Goal: Transaction & Acquisition: Book appointment/travel/reservation

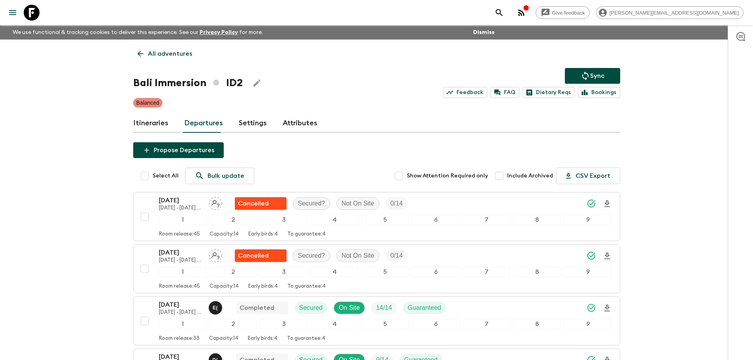
scroll to position [2128, 0]
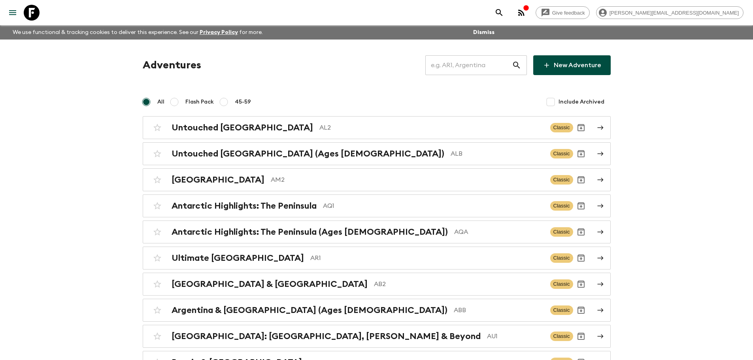
click at [459, 70] on input "text" at bounding box center [468, 65] width 87 height 22
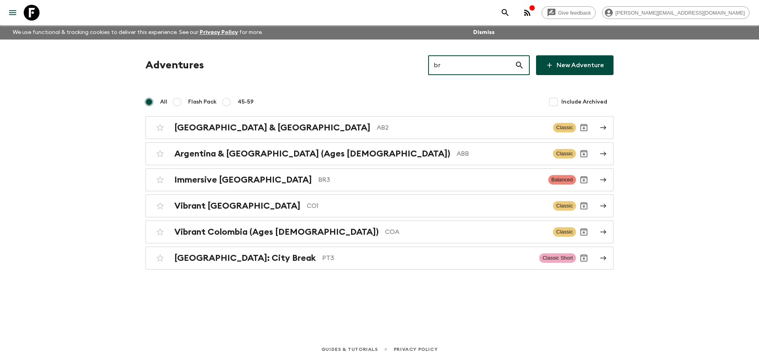
type input "b"
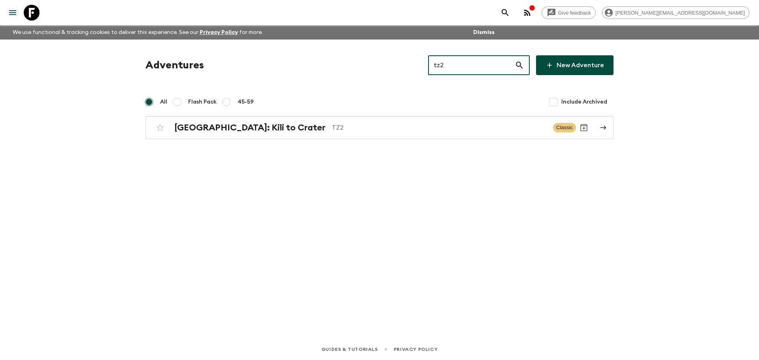
type input "tz2"
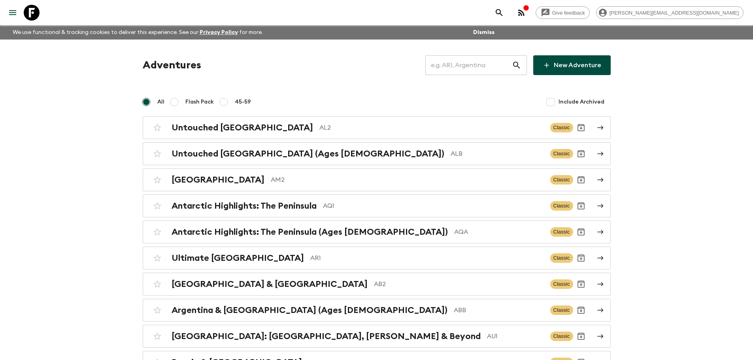
click at [479, 65] on input "text" at bounding box center [468, 65] width 87 height 22
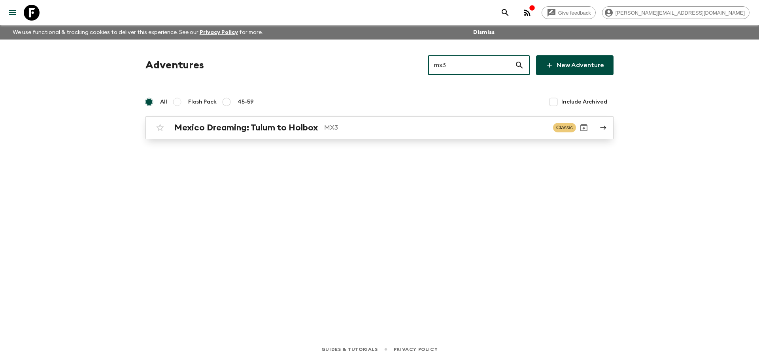
type input "mx3"
click at [376, 127] on p "MX3" at bounding box center [435, 127] width 223 height 9
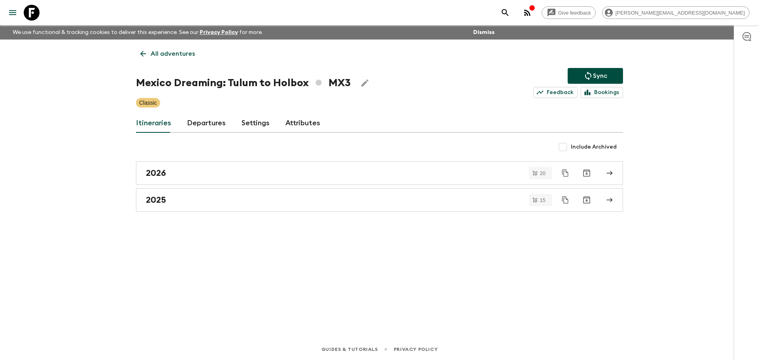
click at [196, 119] on link "Departures" at bounding box center [206, 123] width 39 height 19
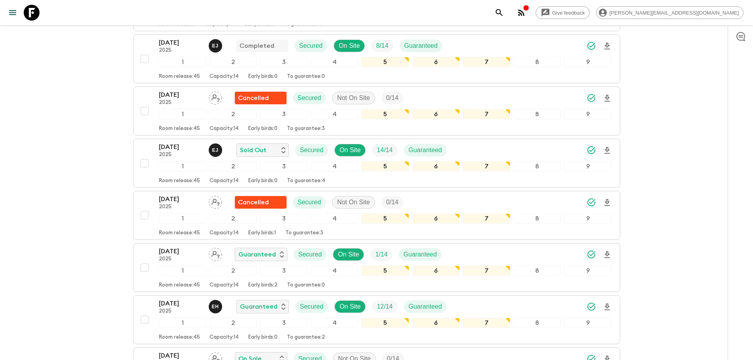
scroll to position [827, 0]
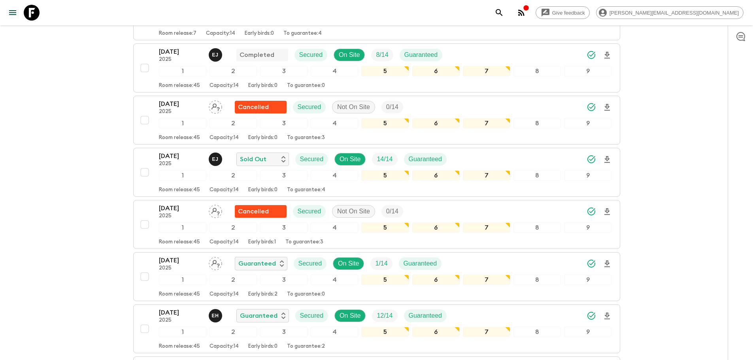
drag, startPoint x: 36, startPoint y: 16, endPoint x: 95, endPoint y: 21, distance: 59.5
click at [36, 16] on icon at bounding box center [32, 13] width 16 height 16
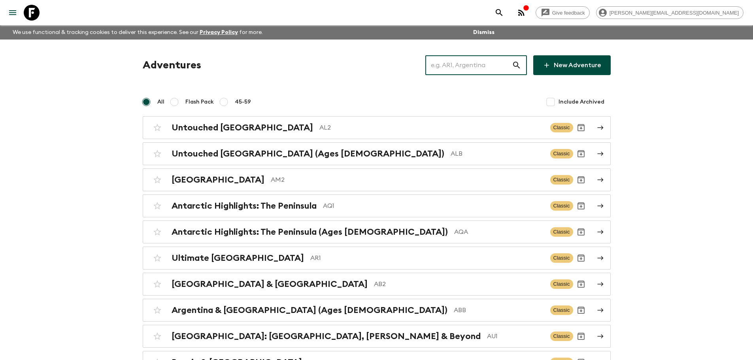
click at [466, 58] on input "text" at bounding box center [468, 65] width 87 height 22
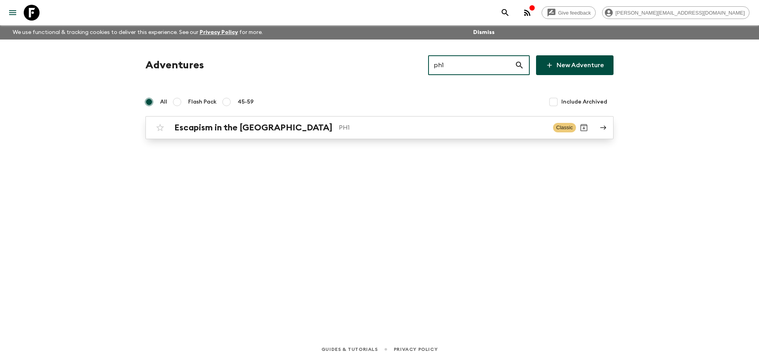
type input "ph1"
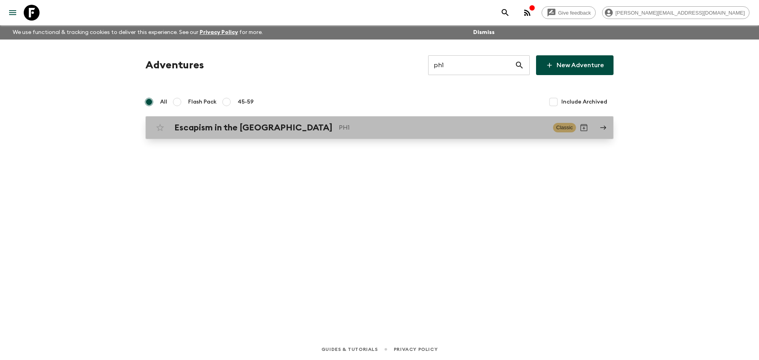
click at [410, 127] on p "PH1" at bounding box center [443, 127] width 208 height 9
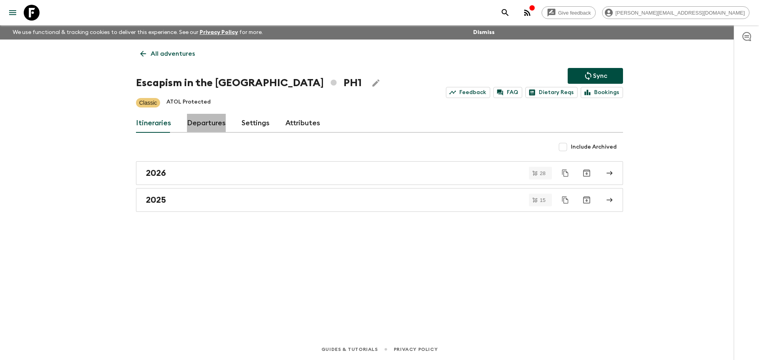
click at [206, 123] on link "Departures" at bounding box center [206, 123] width 39 height 19
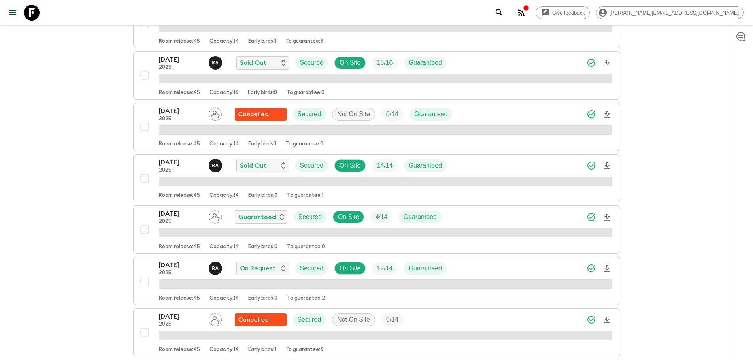
scroll to position [816, 0]
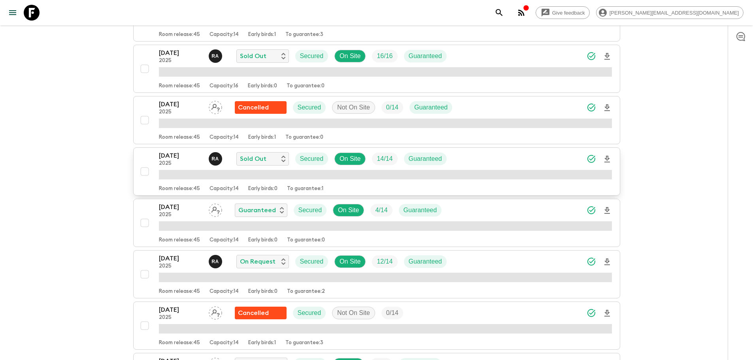
click at [608, 157] on icon "Download Onboarding" at bounding box center [606, 159] width 9 height 9
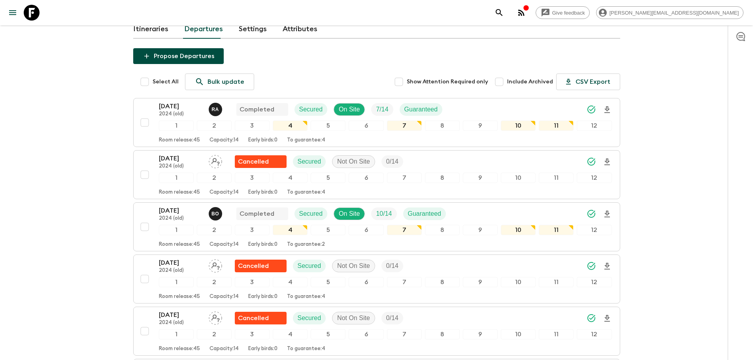
scroll to position [0, 0]
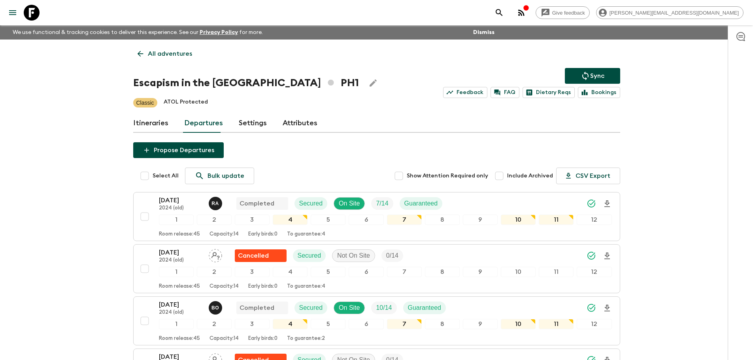
drag, startPoint x: 32, startPoint y: 11, endPoint x: 470, endPoint y: 105, distance: 448.8
click at [32, 11] on icon at bounding box center [32, 13] width 16 height 16
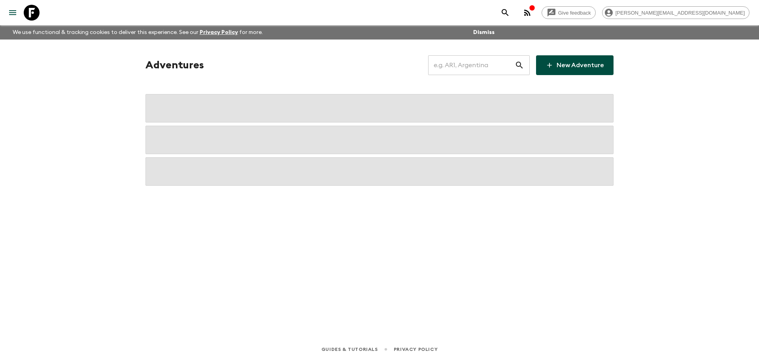
click at [507, 70] on input "text" at bounding box center [471, 65] width 87 height 22
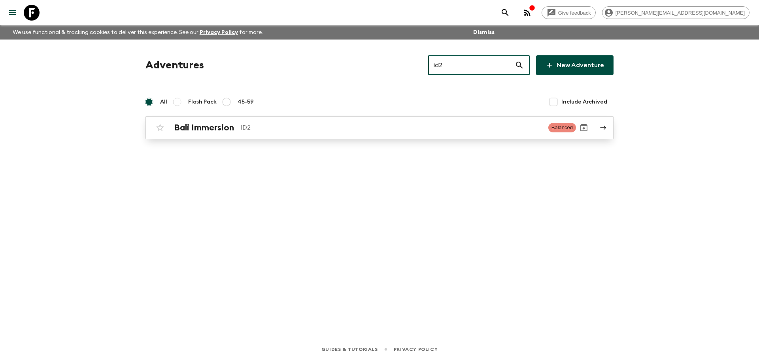
type input "id2"
click at [512, 133] on div "Bali Immersion ID2 Balanced" at bounding box center [364, 128] width 424 height 16
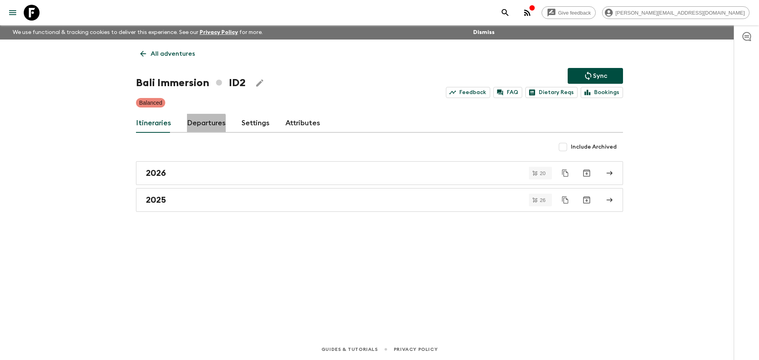
click at [196, 125] on link "Departures" at bounding box center [206, 123] width 39 height 19
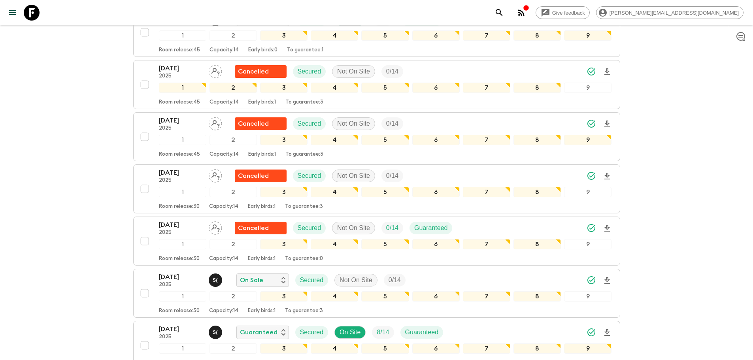
scroll to position [2423, 0]
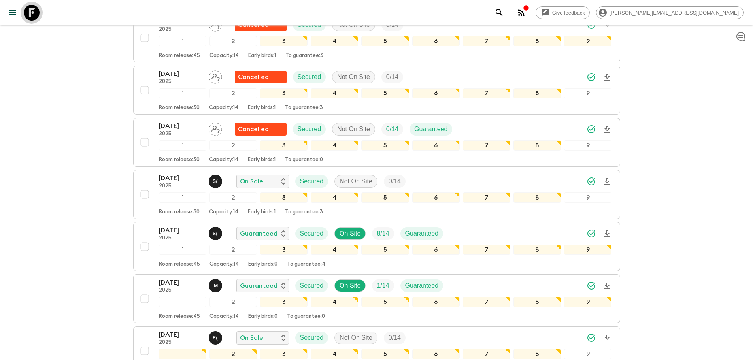
click at [33, 13] on icon at bounding box center [32, 13] width 16 height 16
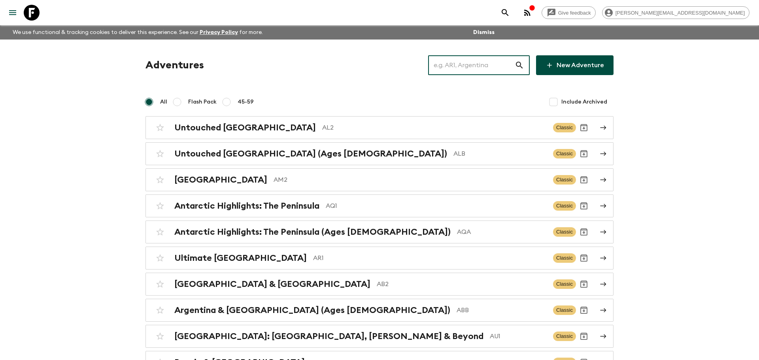
click at [506, 59] on input "text" at bounding box center [471, 65] width 87 height 22
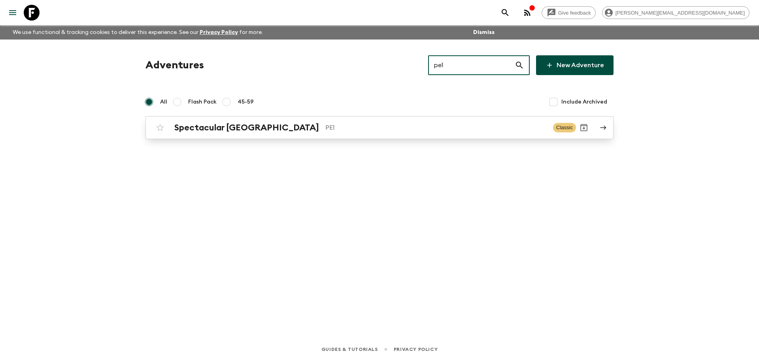
type input "pe1"
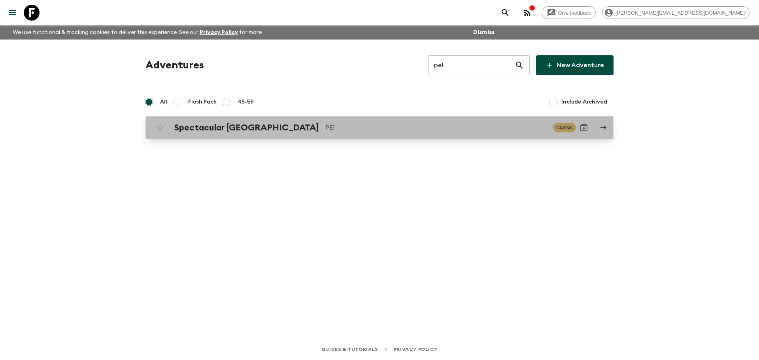
click at [470, 131] on p "PE1" at bounding box center [435, 127] width 221 height 9
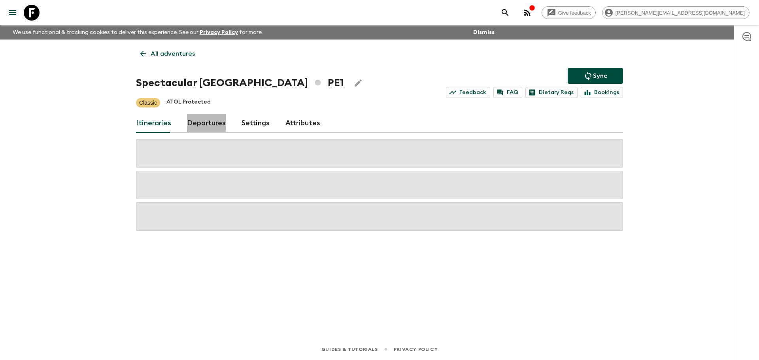
click at [208, 119] on link "Departures" at bounding box center [206, 123] width 39 height 19
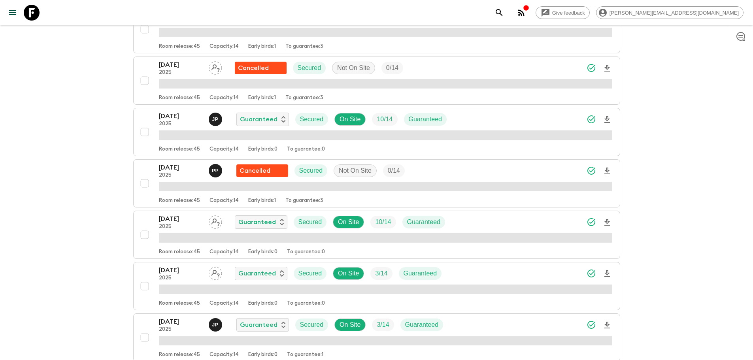
scroll to position [533, 0]
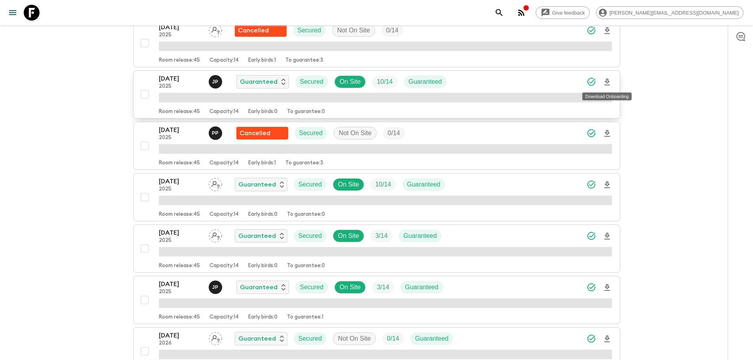
click at [604, 77] on button "[DATE] 2025 J P Guaranteed Secured On Site 10 / 14 Guaranteed Room release: 45 …" at bounding box center [376, 94] width 487 height 48
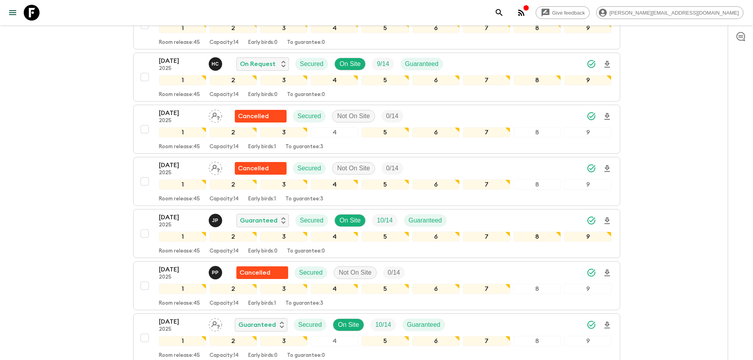
scroll to position [480, 0]
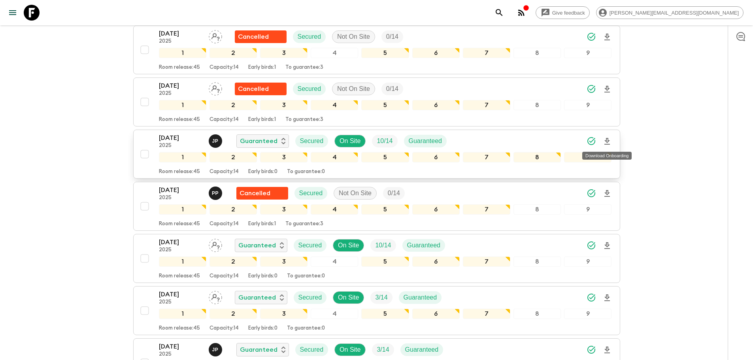
click at [608, 142] on icon "Download Onboarding" at bounding box center [606, 141] width 9 height 9
click at [36, 16] on icon at bounding box center [32, 13] width 16 height 16
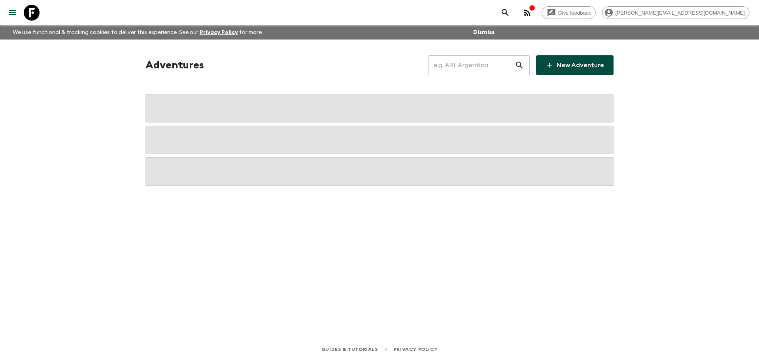
click at [500, 60] on input "text" at bounding box center [471, 65] width 87 height 22
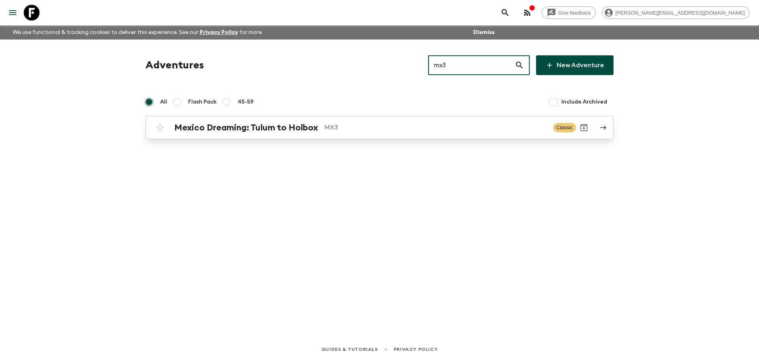
type input "mx3"
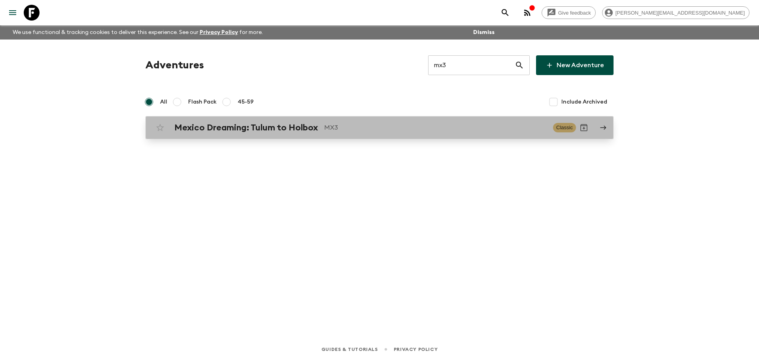
click at [354, 125] on p "MX3" at bounding box center [435, 127] width 223 height 9
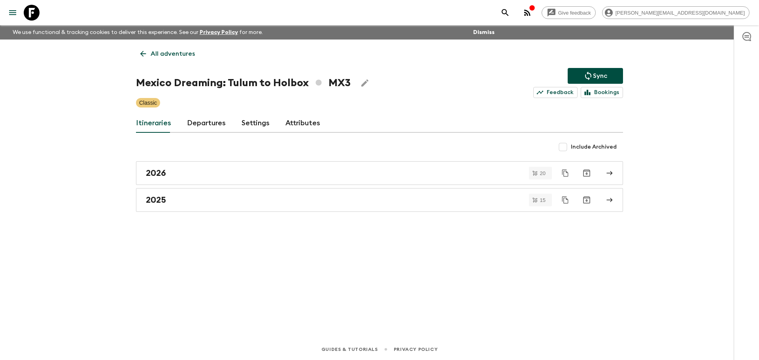
click at [216, 123] on link "Departures" at bounding box center [206, 123] width 39 height 19
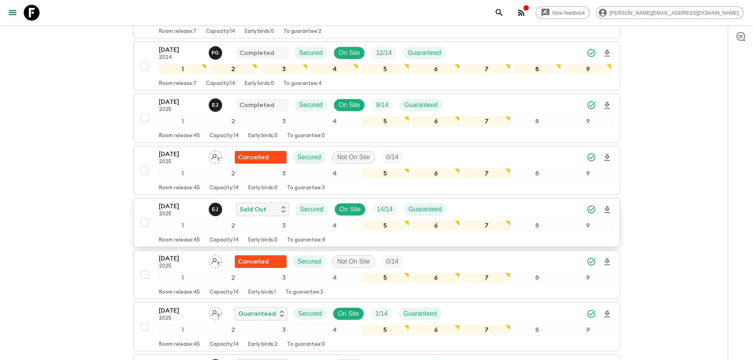
scroll to position [786, 0]
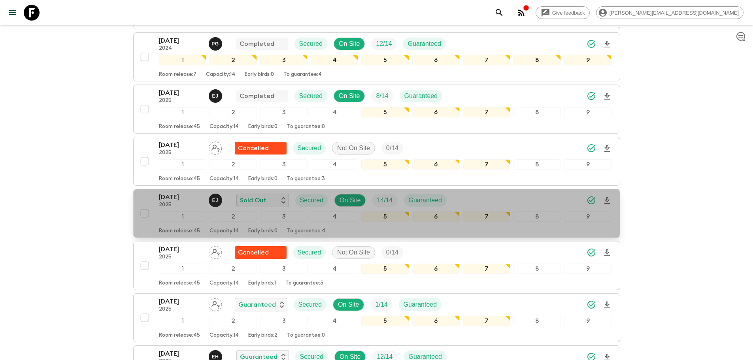
click at [612, 196] on button "[DATE] 2025 [PERSON_NAME] Sold Out Secured On Site 14 / 14 Guaranteed 1 2 3 4 5…" at bounding box center [376, 213] width 487 height 49
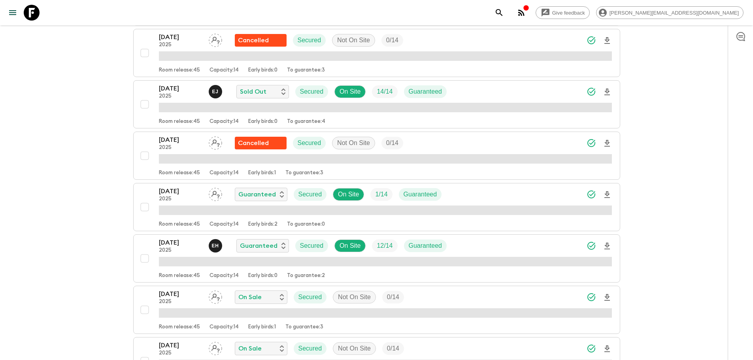
scroll to position [873, 0]
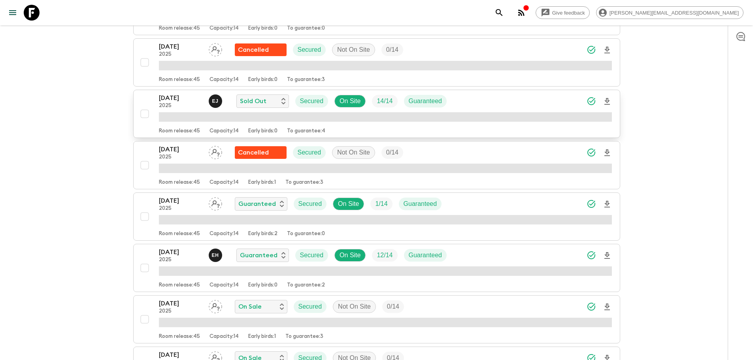
click at [609, 100] on icon "Download Onboarding" at bounding box center [606, 101] width 9 height 9
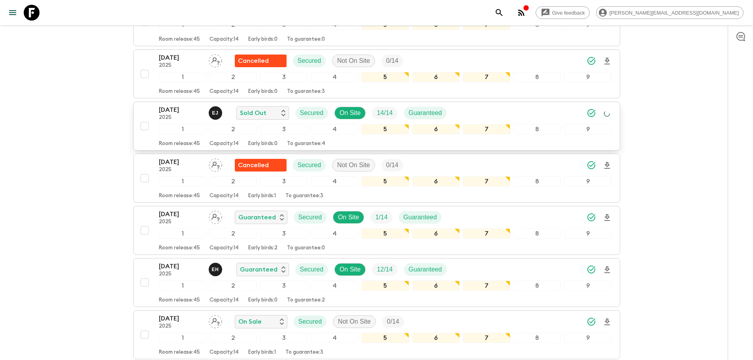
scroll to position [884, 0]
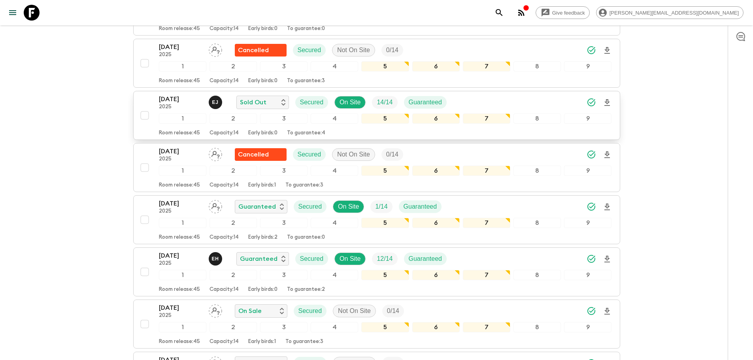
drag, startPoint x: 30, startPoint y: 8, endPoint x: 484, endPoint y: 63, distance: 457.6
click at [30, 8] on icon at bounding box center [32, 13] width 16 height 16
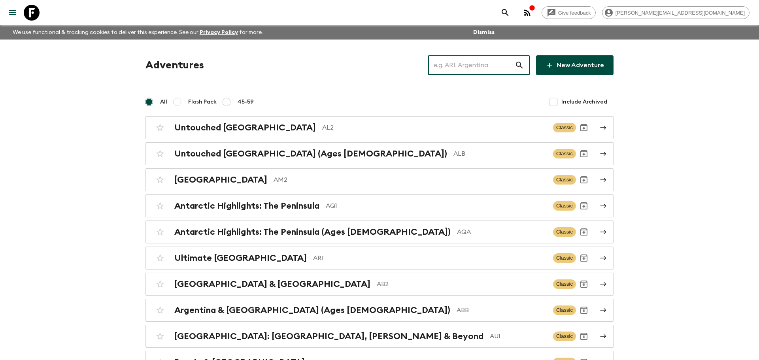
click at [492, 61] on input "text" at bounding box center [471, 65] width 87 height 22
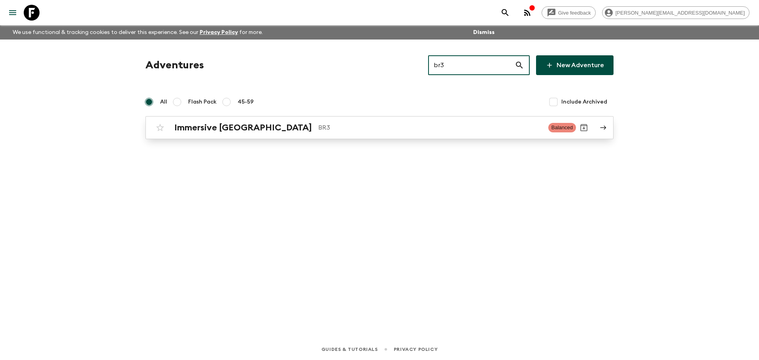
type input "br3"
click at [357, 132] on p "BR3" at bounding box center [430, 127] width 224 height 9
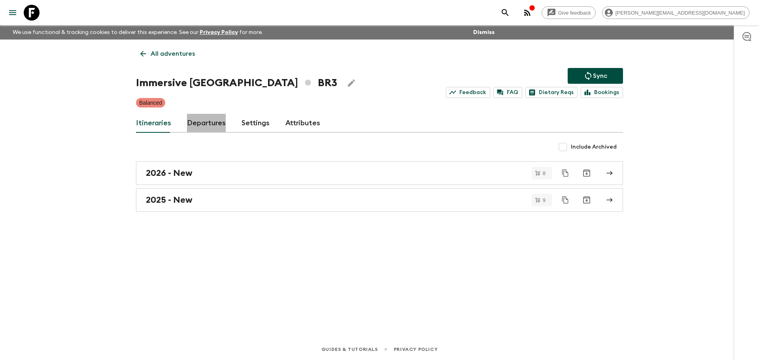
click at [216, 116] on link "Departures" at bounding box center [206, 123] width 39 height 19
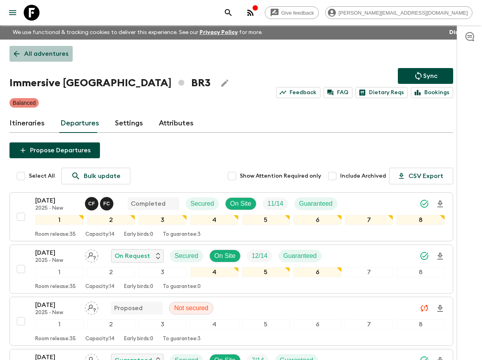
click at [42, 53] on p "All adventures" at bounding box center [46, 53] width 44 height 9
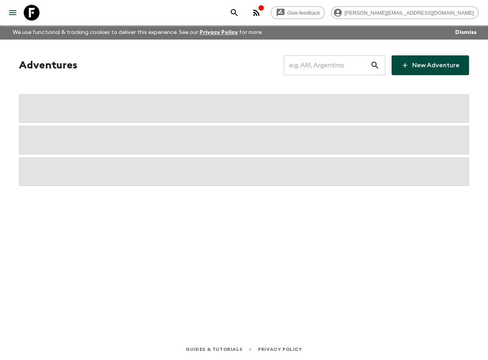
click at [331, 68] on input "text" at bounding box center [327, 65] width 87 height 22
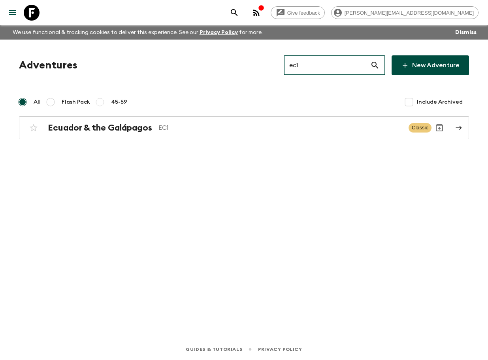
type input "ec1"
click at [216, 143] on div "Adventures ec1 ​ New Adventure All Flash Pack 45-59 Include Archived [GEOGRAPHI…" at bounding box center [244, 178] width 488 height 277
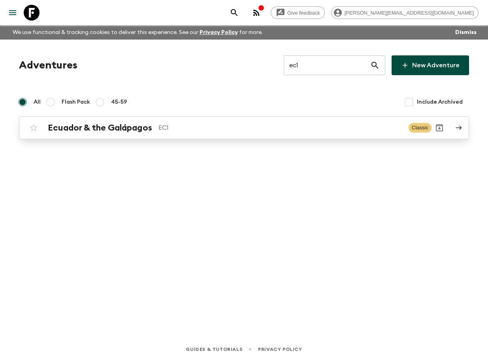
click at [227, 126] on p "EC1" at bounding box center [281, 127] width 244 height 9
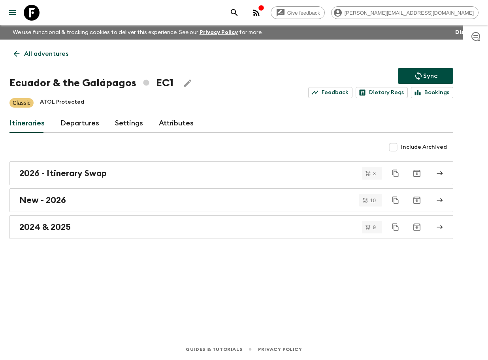
click at [96, 130] on link "Departures" at bounding box center [79, 123] width 39 height 19
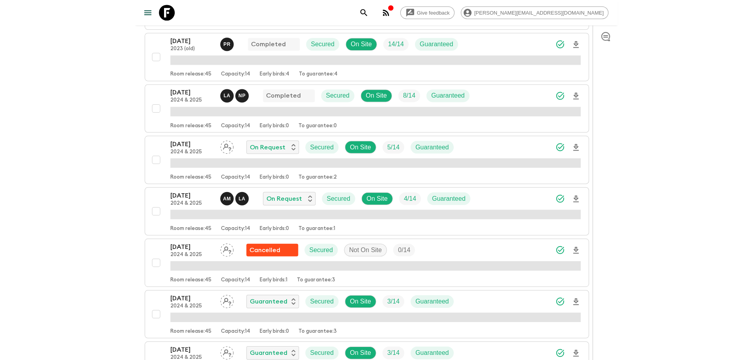
scroll to position [410, 0]
